Goal: Task Accomplishment & Management: Manage account settings

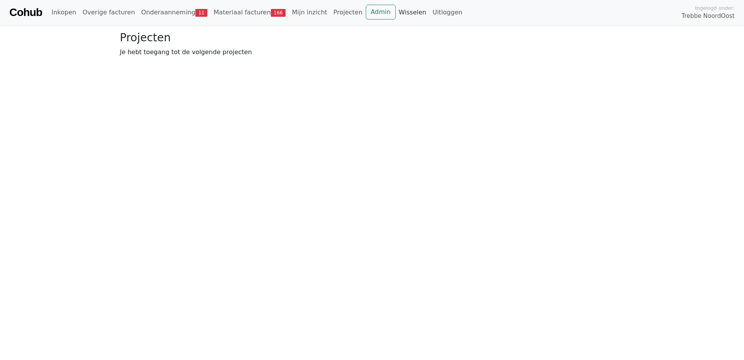
click at [396, 12] on link "Wisselen" at bounding box center [413, 13] width 34 height 16
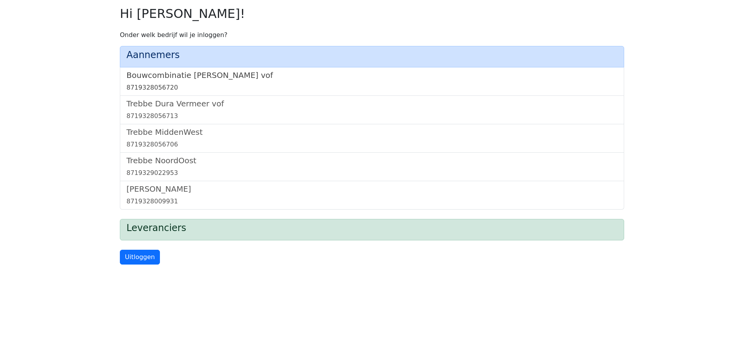
click at [194, 74] on h5 "Bouwcombinatie [PERSON_NAME] vof" at bounding box center [372, 74] width 491 height 9
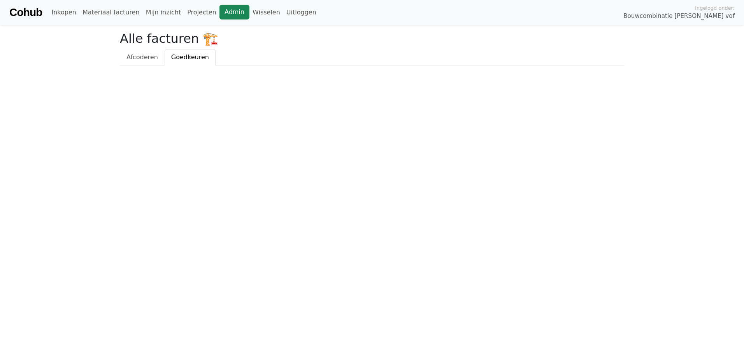
click at [220, 10] on link "Admin" at bounding box center [235, 12] width 30 height 15
click at [250, 12] on link "Wisselen" at bounding box center [267, 13] width 34 height 16
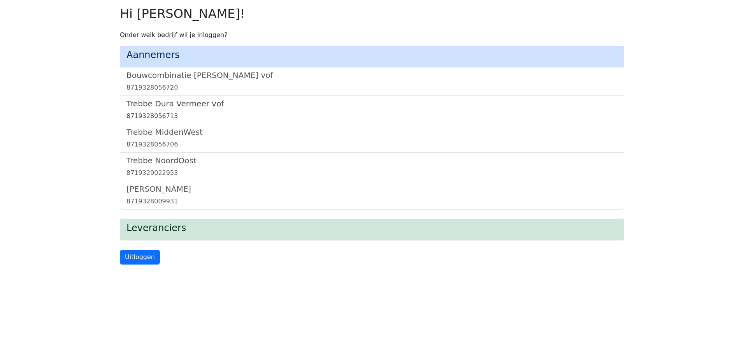
click at [190, 99] on h5 "Trebbe Dura Vermeer vof" at bounding box center [372, 103] width 491 height 9
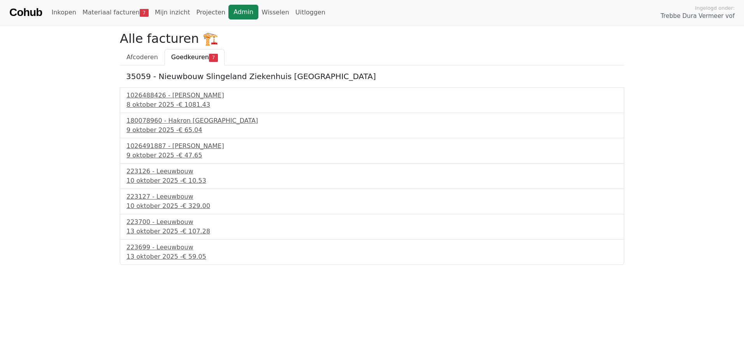
click at [228, 14] on link "Admin" at bounding box center [243, 12] width 30 height 15
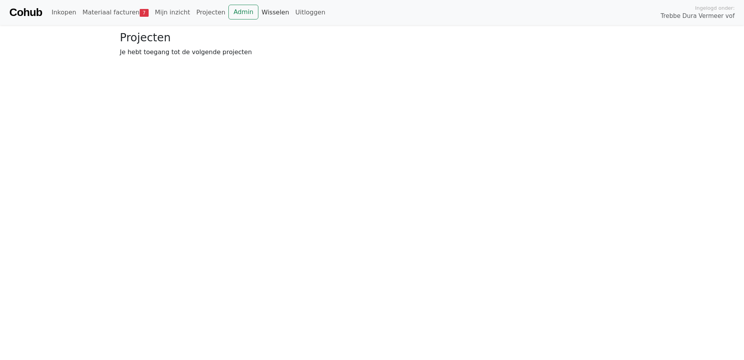
click at [258, 15] on link "Wisselen" at bounding box center [275, 13] width 34 height 16
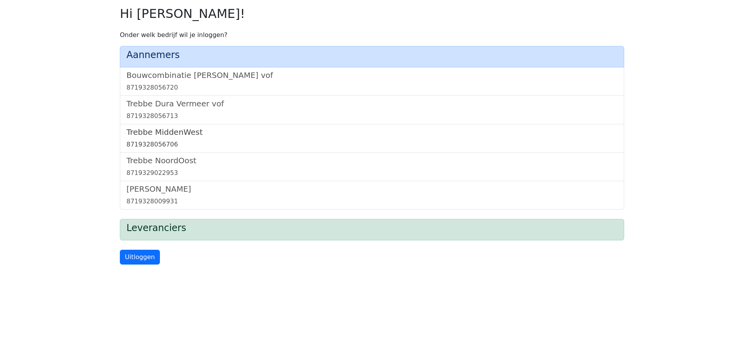
click at [162, 132] on h5 "Trebbe MiddenWest" at bounding box center [372, 131] width 491 height 9
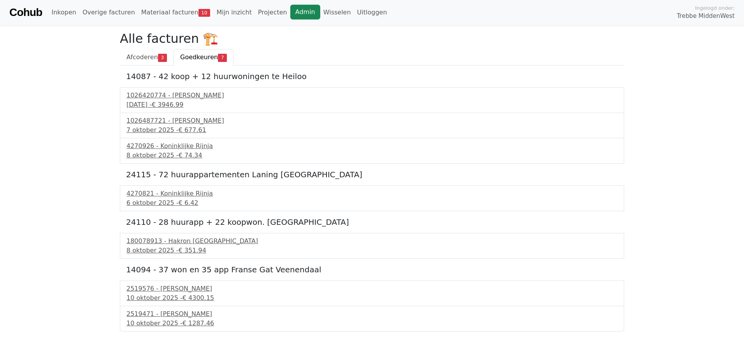
click at [290, 14] on link "Admin" at bounding box center [305, 12] width 30 height 15
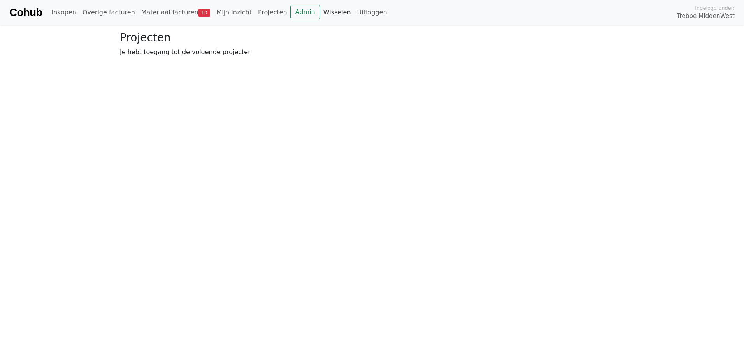
click at [320, 11] on link "Wisselen" at bounding box center [337, 13] width 34 height 16
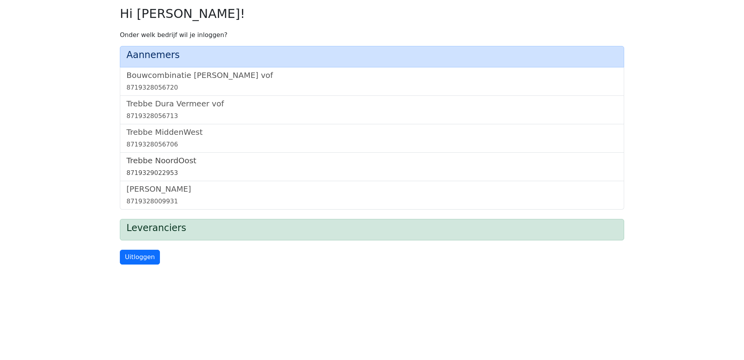
click at [156, 160] on h5 "Trebbe NoordOost" at bounding box center [372, 160] width 491 height 9
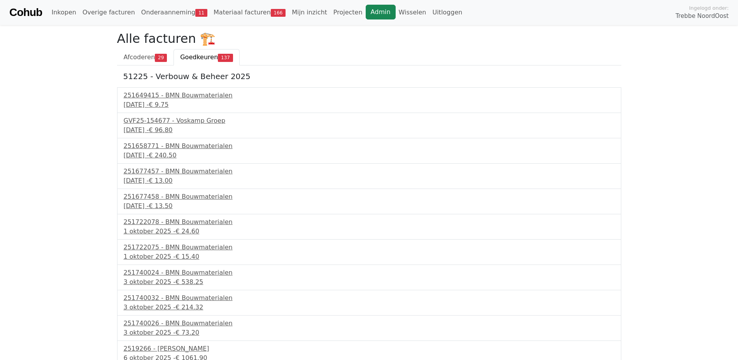
click at [366, 9] on link "Admin" at bounding box center [381, 12] width 30 height 15
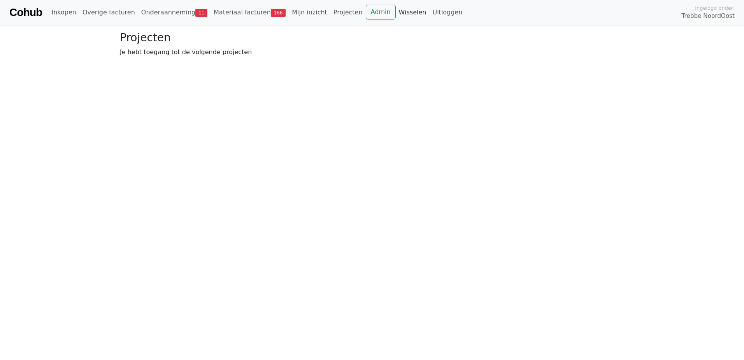
click at [396, 14] on link "Wisselen" at bounding box center [413, 13] width 34 height 16
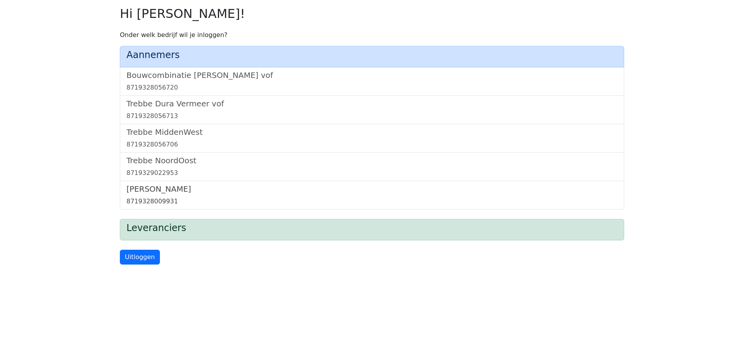
click at [153, 192] on h5 "Trebbe Wonen" at bounding box center [372, 188] width 491 height 9
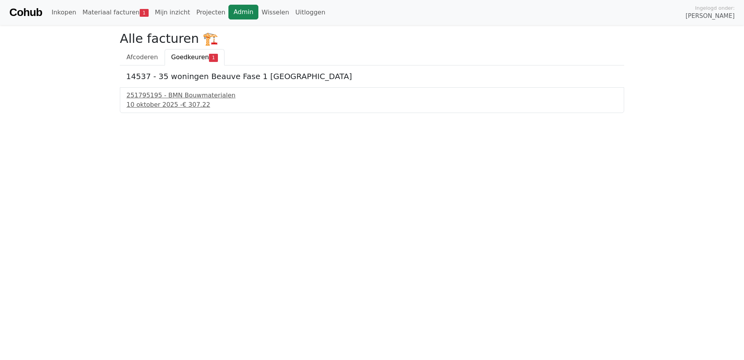
click at [229, 11] on link "Admin" at bounding box center [243, 12] width 30 height 15
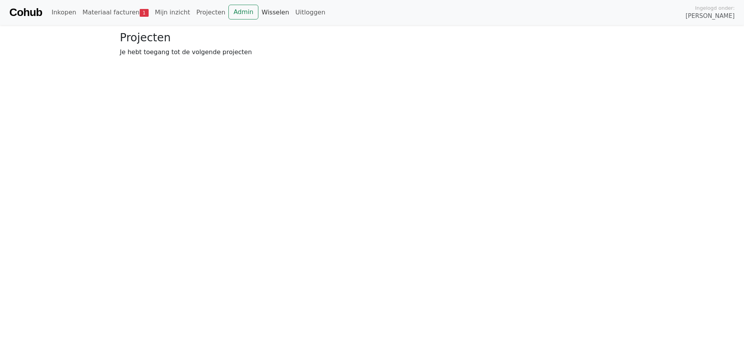
click at [258, 10] on link "Wisselen" at bounding box center [275, 13] width 34 height 16
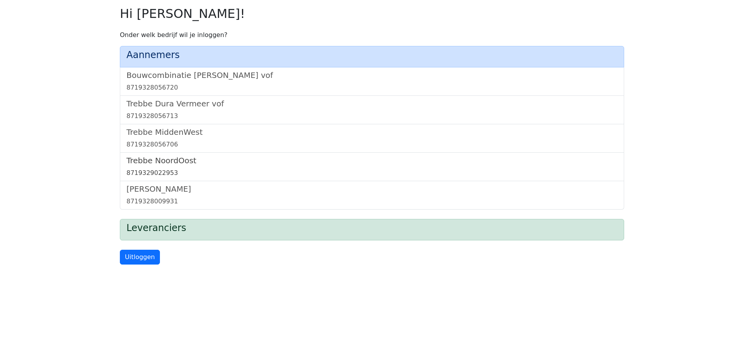
click at [170, 165] on link "Trebbe NoordOost 8719329022953" at bounding box center [372, 167] width 491 height 22
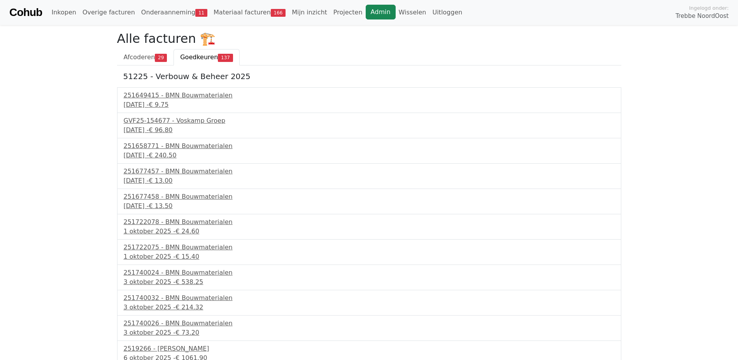
click at [366, 12] on link "Admin" at bounding box center [381, 12] width 30 height 15
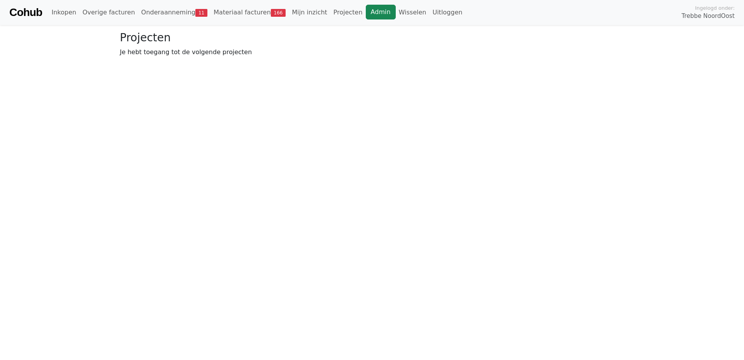
click at [366, 12] on link "Admin" at bounding box center [381, 12] width 30 height 15
click at [396, 13] on link "Wisselen" at bounding box center [413, 13] width 34 height 16
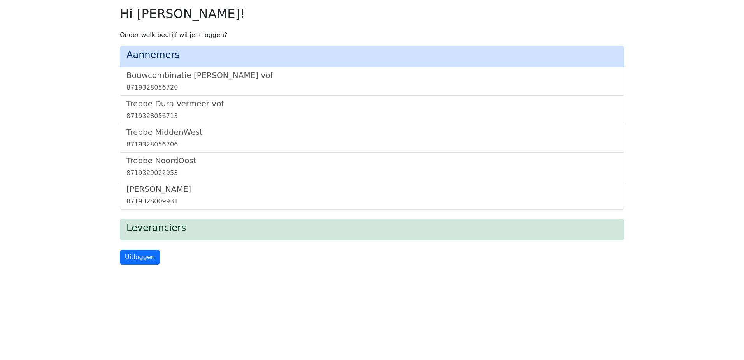
click at [169, 190] on h5 "Trebbe Wonen" at bounding box center [372, 188] width 491 height 9
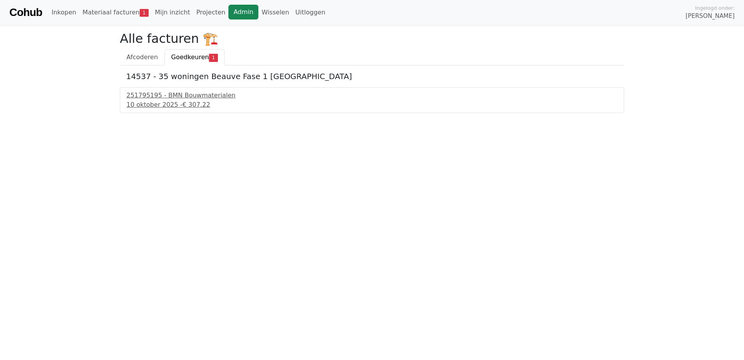
click at [230, 14] on link "Admin" at bounding box center [243, 12] width 30 height 15
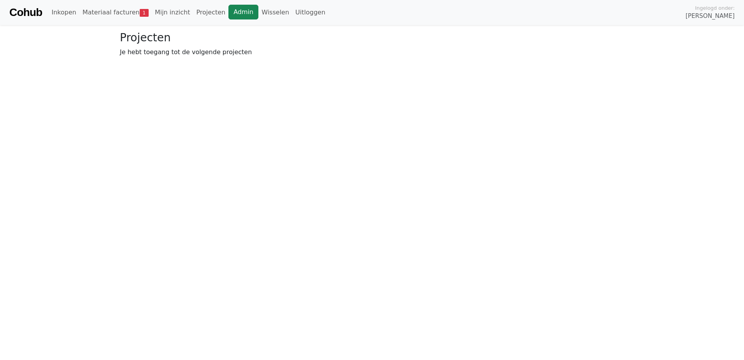
click at [237, 14] on link "Admin" at bounding box center [243, 12] width 30 height 15
click at [258, 14] on link "Wisselen" at bounding box center [275, 13] width 34 height 16
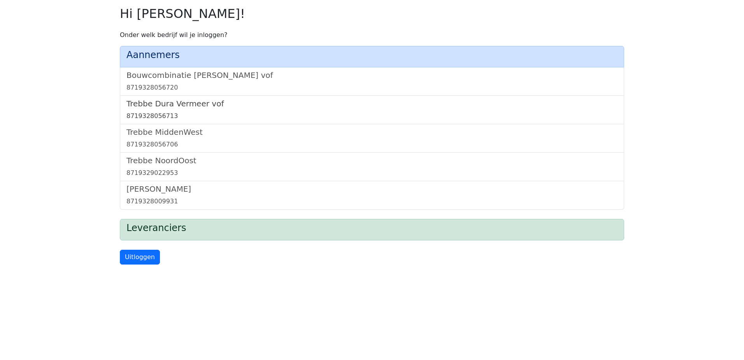
click at [184, 108] on h5 "Trebbe Dura Vermeer vof" at bounding box center [372, 103] width 491 height 9
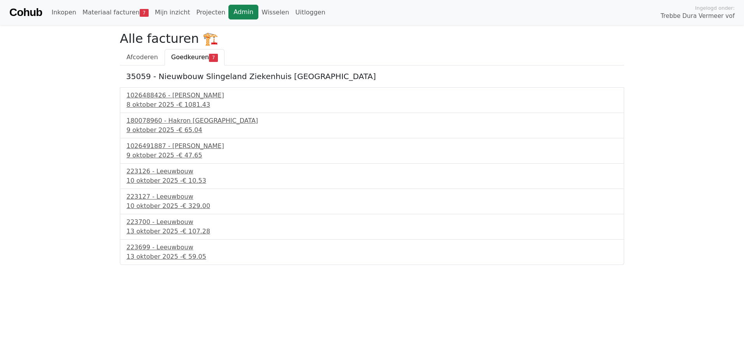
click at [228, 9] on link "Admin" at bounding box center [243, 12] width 30 height 15
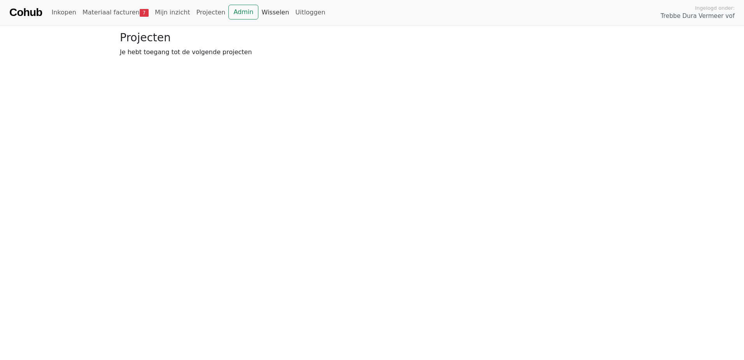
click at [259, 13] on link "Wisselen" at bounding box center [275, 13] width 34 height 16
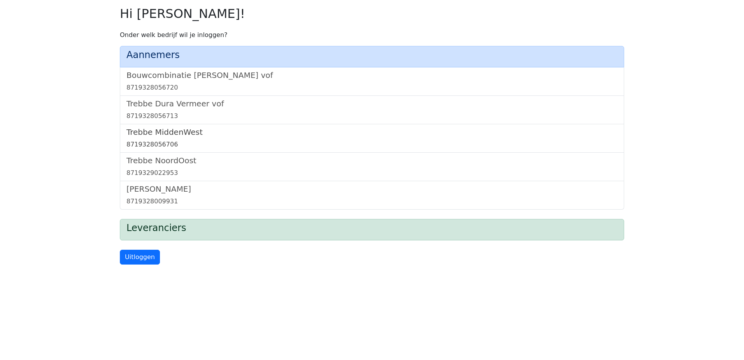
click at [159, 132] on h5 "Trebbe MiddenWest" at bounding box center [372, 131] width 491 height 9
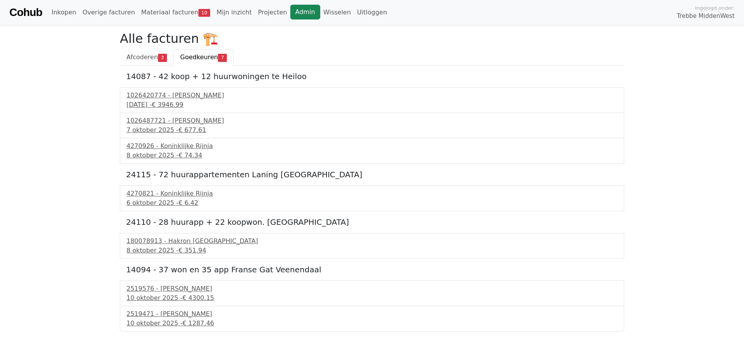
click at [290, 13] on link "Admin" at bounding box center [305, 12] width 30 height 15
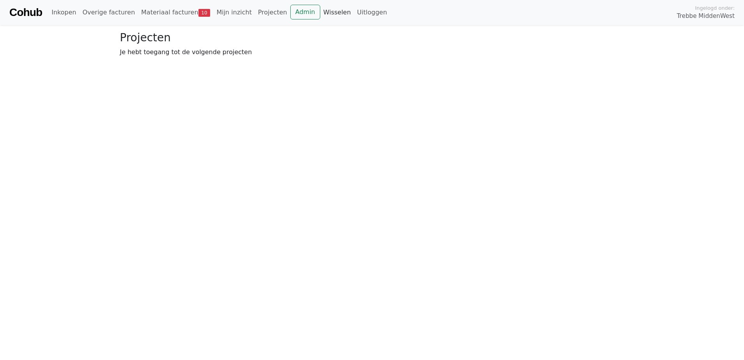
click at [320, 12] on link "Wisselen" at bounding box center [337, 13] width 34 height 16
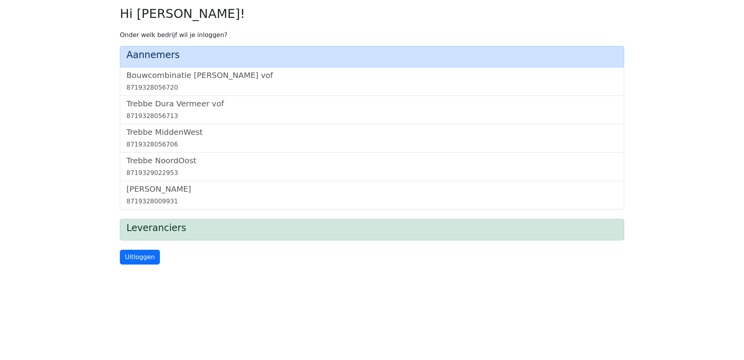
click at [167, 151] on div "Trebbe MiddenWest 8719328056706" at bounding box center [372, 138] width 504 height 28
click at [165, 157] on h5 "Trebbe NoordOost" at bounding box center [372, 160] width 491 height 9
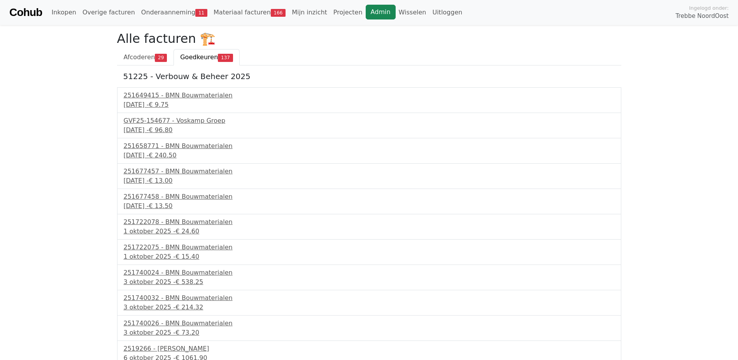
click at [366, 13] on link "Admin" at bounding box center [381, 12] width 30 height 15
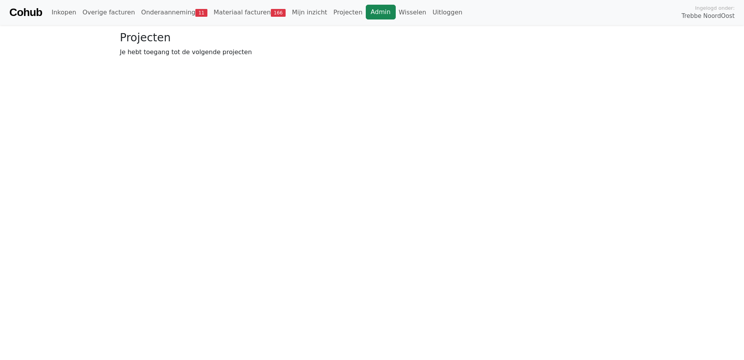
click at [366, 13] on link "Admin" at bounding box center [381, 12] width 30 height 15
